Goal: Navigation & Orientation: Find specific page/section

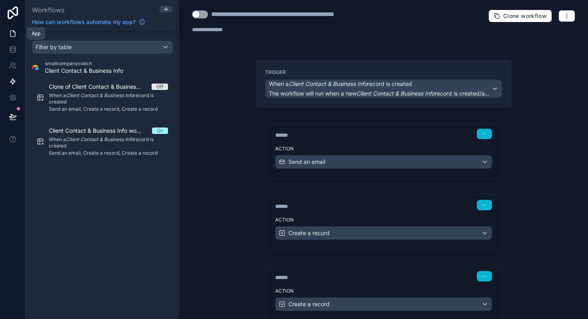
click at [14, 33] on icon at bounding box center [13, 34] width 8 height 8
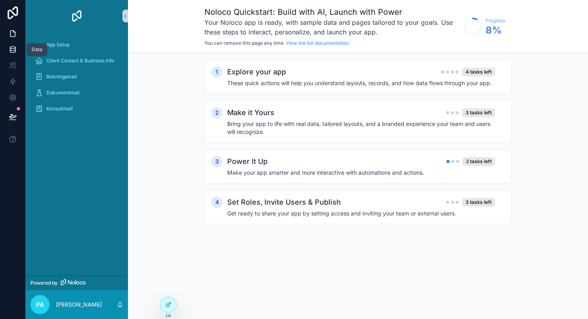
click at [15, 48] on icon at bounding box center [12, 49] width 5 height 3
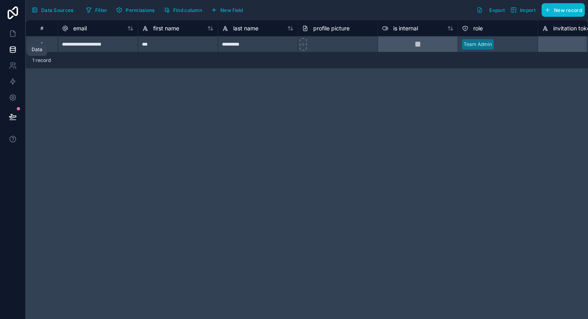
click at [14, 48] on icon at bounding box center [12, 48] width 5 height 2
click at [11, 116] on icon at bounding box center [12, 116] width 7 height 4
click at [16, 12] on icon at bounding box center [13, 12] width 16 height 13
